Goal: Information Seeking & Learning: Learn about a topic

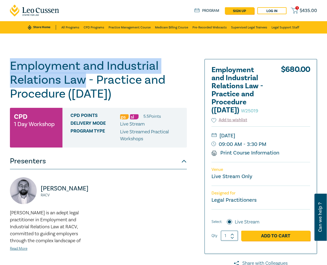
drag, startPoint x: 84, startPoint y: 80, endPoint x: -3, endPoint y: 66, distance: 87.7
copy h1 "Employment and Industrial Relations Law"
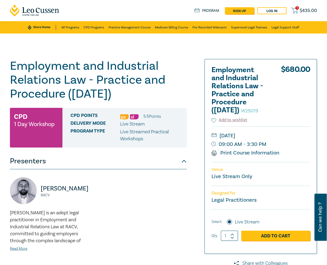
click at [287, 46] on div "Employment and Industrial Relations Law - Practice and Procedure (September 202…" at bounding box center [163, 192] width 327 height 319
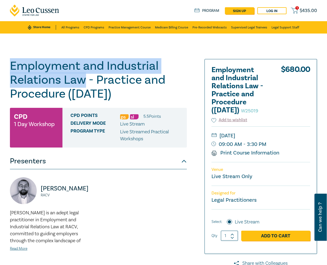
drag, startPoint x: 85, startPoint y: 81, endPoint x: 10, endPoint y: 69, distance: 76.3
click at [10, 69] on h1 "Employment and Industrial Relations Law - Practice and Procedure (September 202…" at bounding box center [98, 80] width 177 height 42
copy h1 "Employment and Industrial Relations Law"
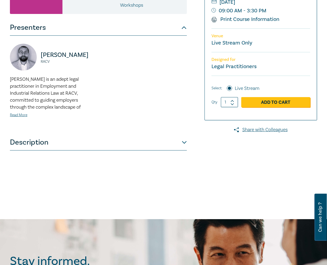
scroll to position [134, 0]
click at [76, 146] on button "Description" at bounding box center [98, 142] width 177 height 16
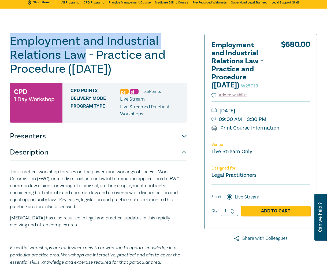
scroll to position [0, 0]
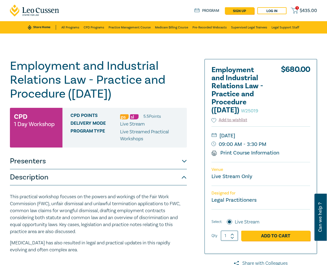
click at [273, 46] on div "Employment and Industrial Relations Law - Practice and Procedure (September 202…" at bounding box center [163, 192] width 327 height 319
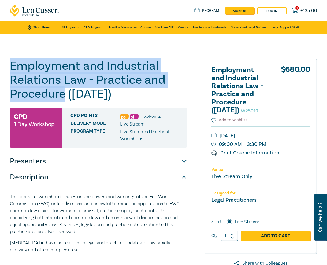
drag, startPoint x: 66, startPoint y: 94, endPoint x: 12, endPoint y: 72, distance: 59.0
click at [12, 72] on h1 "Employment and Industrial Relations Law - Practice and Procedure (September 202…" at bounding box center [98, 80] width 177 height 42
copy h1 "Employment and Industrial Relations Law - Practice and Procedure"
drag, startPoint x: 249, startPoint y: 143, endPoint x: 275, endPoint y: 155, distance: 29.1
click at [275, 155] on div "Wednesday, 24 September 2025 09:00 AM - 3:30 PM Print Course Information" at bounding box center [260, 144] width 99 height 36
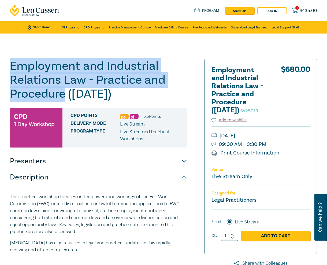
copy div "24 September 2025 09:00 AM - 3:30 PM"
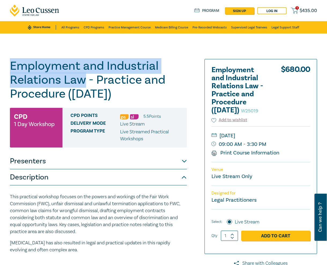
drag, startPoint x: 84, startPoint y: 81, endPoint x: -7, endPoint y: 61, distance: 92.8
copy h1 "Employment and Industrial Relations Law"
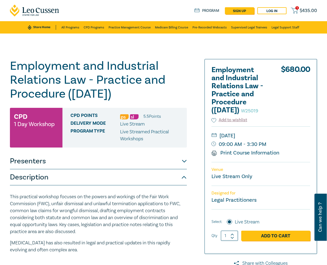
click at [284, 49] on div "Employment and Industrial Relations Law - Practice and Procedure (September 202…" at bounding box center [163, 192] width 327 height 319
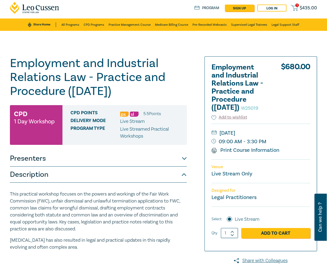
scroll to position [3, 0]
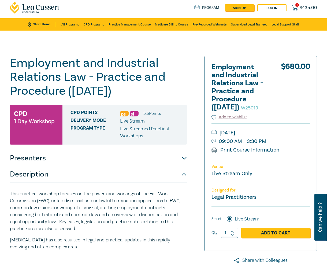
click at [74, 207] on p "This practical workshop focuses on the powers and workings of the Fair Work Com…" at bounding box center [98, 211] width 177 height 42
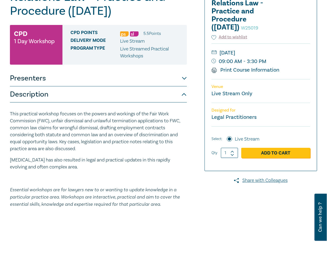
scroll to position [83, 0]
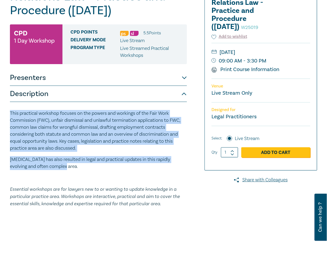
drag, startPoint x: 47, startPoint y: 164, endPoint x: 3, endPoint y: 114, distance: 66.8
click at [3, 114] on div "Employment and Industrial Relations Law - Practice and Procedure (September 202…" at bounding box center [163, 109] width 327 height 319
copy div "This practical workshop focuses on the powers and workings of the Fair Work Com…"
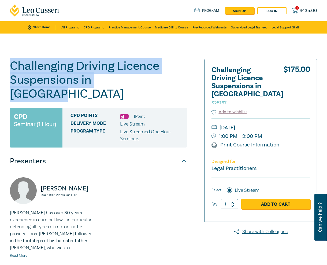
drag, startPoint x: 132, startPoint y: 81, endPoint x: -12, endPoint y: 64, distance: 144.6
copy h1 "Challenging Driving Licence Suspensions in Victoria"
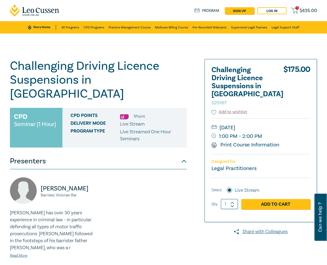
click at [297, 45] on div "Challenging Driving Licence Suspensions in Victoria S25167 CPD Seminar (1 Hour)…" at bounding box center [163, 192] width 327 height 319
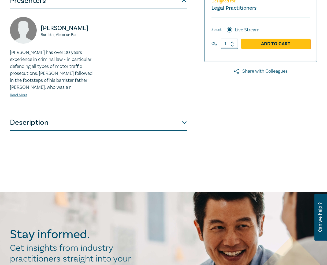
scroll to position [161, 0]
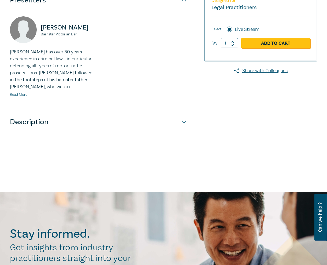
click at [99, 114] on button "Description" at bounding box center [98, 122] width 177 height 16
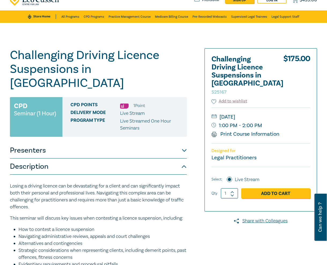
scroll to position [0, 0]
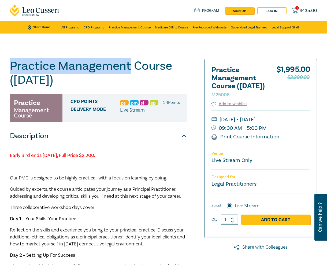
drag, startPoint x: 131, startPoint y: 66, endPoint x: 6, endPoint y: 66, distance: 124.8
click at [6, 66] on div "Practice Management Course ([DATE]) M25006 Practice Management Course CPD Point…" at bounding box center [163, 243] width 327 height 420
copy h1 "Practice Management"
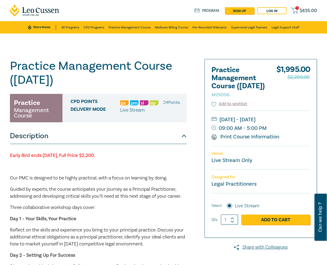
drag, startPoint x: 138, startPoint y: 62, endPoint x: 163, endPoint y: 65, distance: 25.4
click at [138, 62] on h1 "Practice Management Course ([DATE]) M25006" at bounding box center [98, 73] width 177 height 28
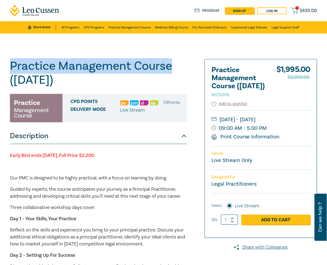
drag, startPoint x: 171, startPoint y: 67, endPoint x: 11, endPoint y: 63, distance: 160.0
click at [11, 63] on h1 "Practice Management Course ([DATE]) M25006" at bounding box center [98, 73] width 177 height 28
copy h1 "Practice Management Course"
click at [129, 27] on link "Practice Management Course" at bounding box center [130, 27] width 42 height 12
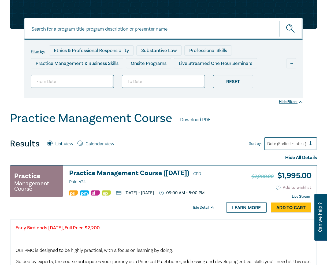
scroll to position [17, 0]
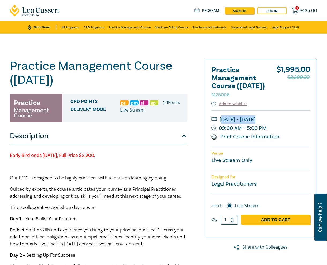
drag, startPoint x: 254, startPoint y: 140, endPoint x: 221, endPoint y: 129, distance: 34.7
click at [221, 129] on div "[DATE] - [DATE] 09:00 AM - 5:00 PM Print Course Information" at bounding box center [260, 128] width 99 height 36
drag, startPoint x: 220, startPoint y: 128, endPoint x: 266, endPoint y: 144, distance: 49.1
click at [266, 144] on div "[DATE] - [DATE] 09:00 AM - 5:00 PM Print Course Information" at bounding box center [260, 128] width 99 height 36
copy div "[DATE] - [DATE] 09:00 AM - 5:00 PM"
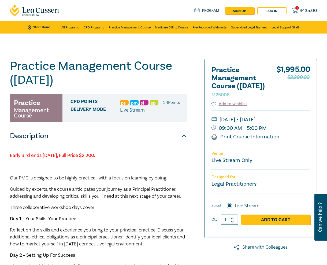
click at [180, 46] on div "Practice Management Course ([DATE]) M25006 Practice Management Course CPD Point…" at bounding box center [163, 243] width 327 height 420
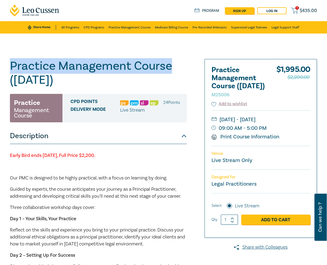
drag, startPoint x: 169, startPoint y: 65, endPoint x: 13, endPoint y: 61, distance: 156.3
click at [13, 61] on h1 "Practice Management Course ([DATE]) M25006" at bounding box center [98, 73] width 177 height 28
copy h1 "Practice Management Course"
drag, startPoint x: 76, startPoint y: 134, endPoint x: 80, endPoint y: 108, distance: 26.3
click at [76, 134] on button "Description" at bounding box center [98, 136] width 177 height 16
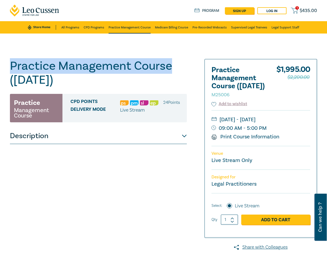
click at [119, 27] on link "Practice Management Course" at bounding box center [130, 27] width 42 height 12
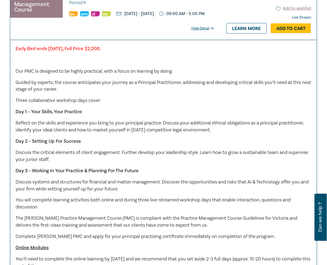
scroll to position [214, 0]
